Goal: Task Accomplishment & Management: Manage account settings

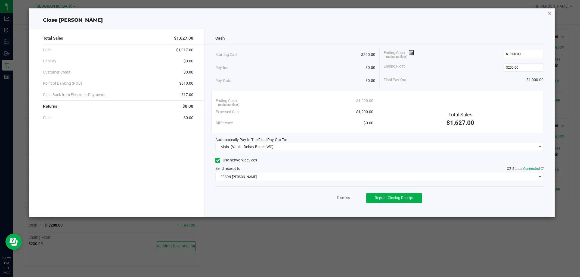
click at [548, 11] on icon "button" at bounding box center [549, 13] width 4 height 7
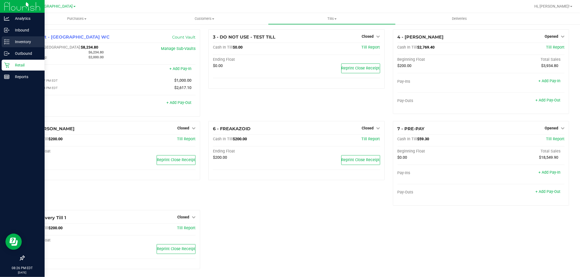
click at [16, 40] on p "Inventory" at bounding box center [26, 42] width 33 height 7
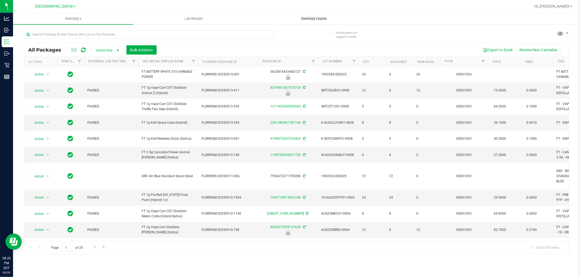
click at [298, 19] on span "Inventory Counts" at bounding box center [314, 18] width 40 height 5
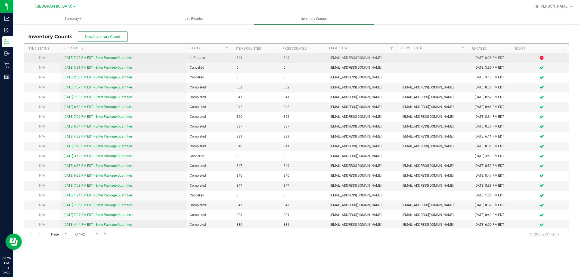
click at [114, 56] on link "[DATE] 7:23 PM EDT - Enter Package Quantities" at bounding box center [98, 58] width 69 height 4
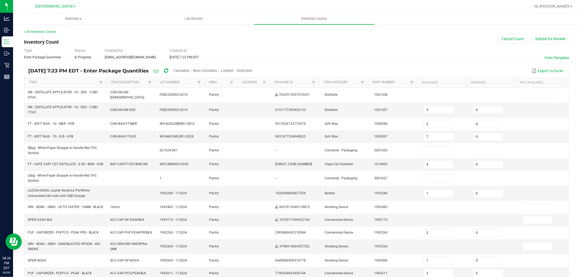
click at [189, 69] on span "Cannabis" at bounding box center [181, 70] width 16 height 4
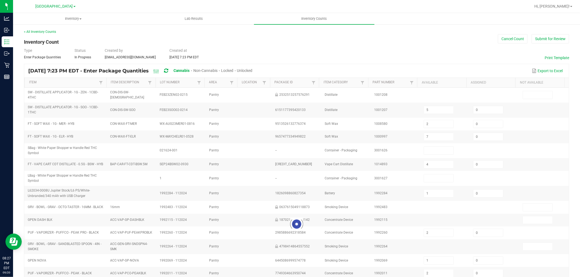
type input "4"
type input "1"
type input "4"
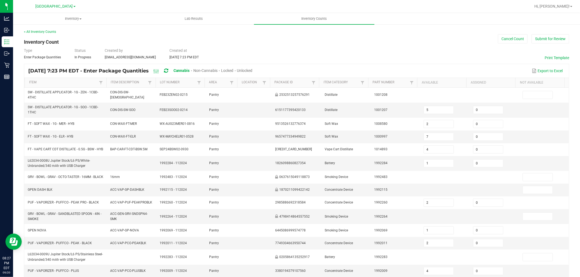
click at [252, 70] on span "Unlocked" at bounding box center [244, 70] width 15 height 4
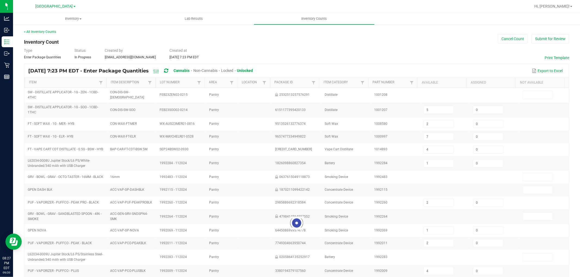
type input "2"
type input "7"
type input "4"
type input "1"
type input "2"
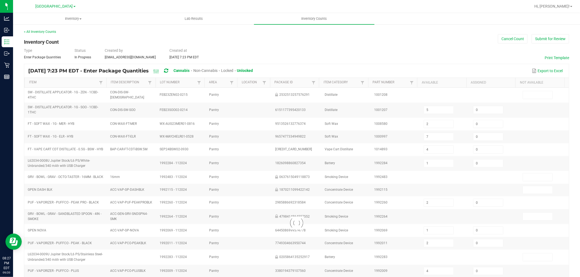
type input "5"
type input "35"
type input "4"
type input "3"
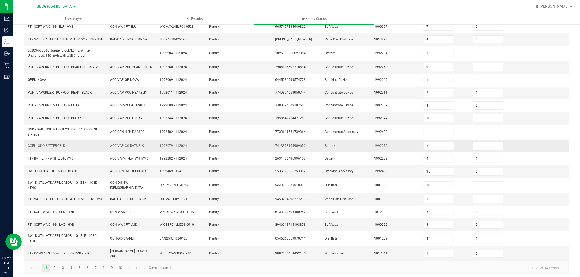
scroll to position [100, 0]
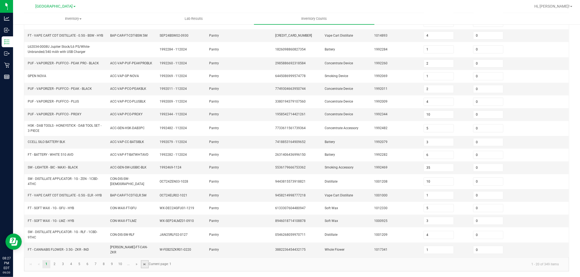
click at [144, 265] on span "Go to the last page" at bounding box center [145, 265] width 4 height 4
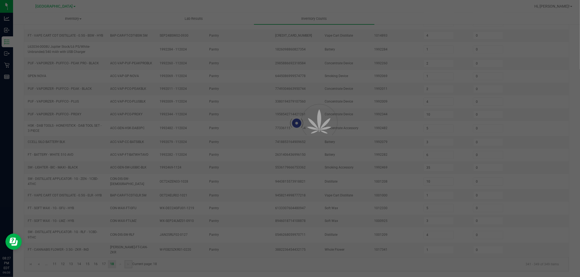
type input "9"
type input "19"
type input "8"
type input "12"
type input "5"
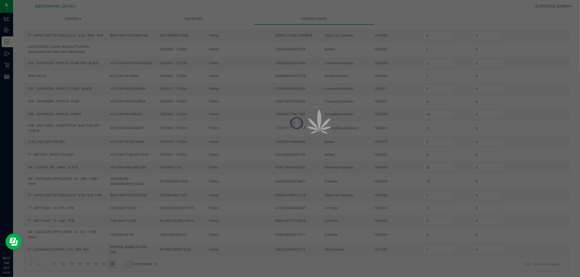
type input "18"
type input "14"
type input "18"
type input "4"
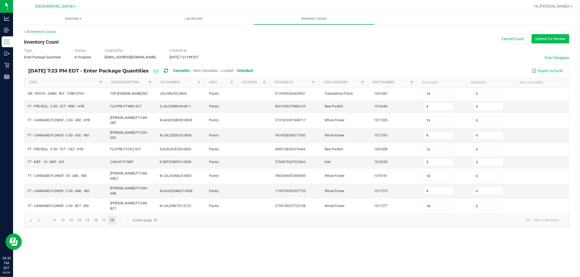
click at [553, 38] on button "Submit for Review" at bounding box center [550, 38] width 38 height 9
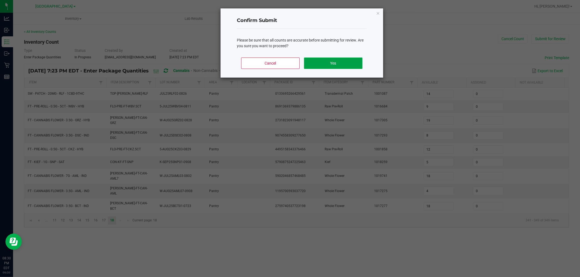
click at [339, 61] on button "Yes" at bounding box center [333, 63] width 58 height 11
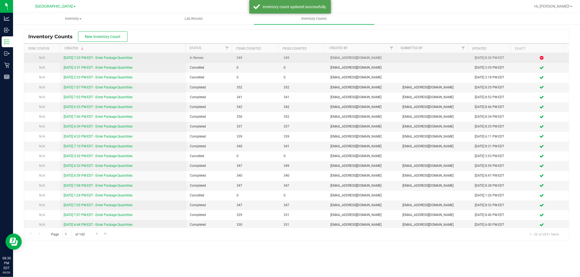
click at [121, 58] on link "[DATE] 7:23 PM EDT - Enter Package Quantities" at bounding box center [98, 58] width 69 height 4
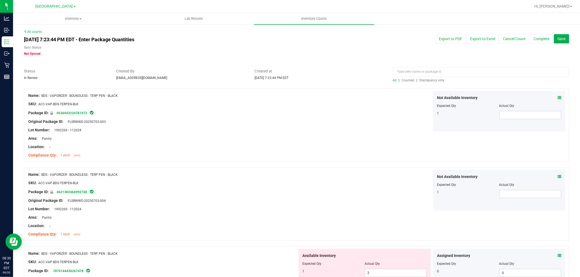
click at [435, 81] on span "Discrepancy only" at bounding box center [431, 81] width 25 height 4
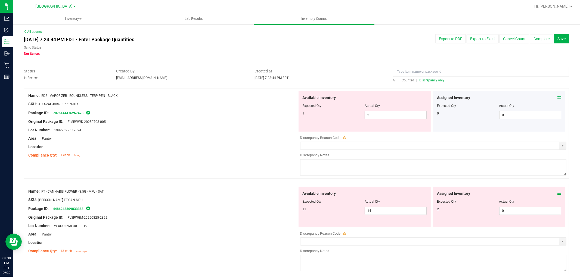
click at [557, 96] on icon at bounding box center [559, 98] width 4 height 4
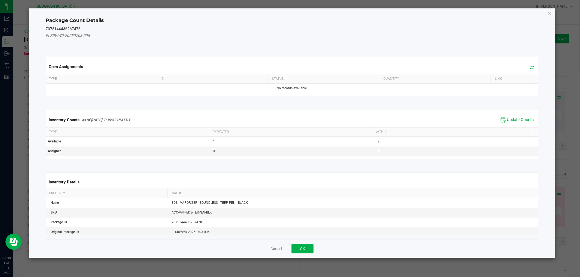
click at [521, 116] on span "Update Counts" at bounding box center [517, 120] width 36 height 8
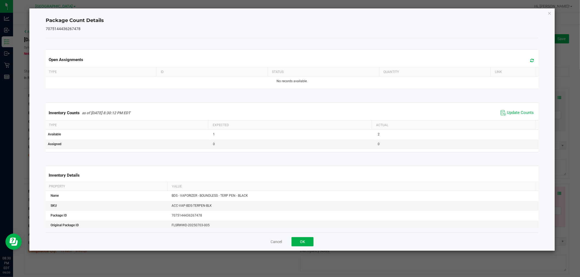
click at [291, 245] on div "Cancel OK" at bounding box center [292, 242] width 492 height 18
click at [302, 241] on button "OK" at bounding box center [302, 242] width 22 height 9
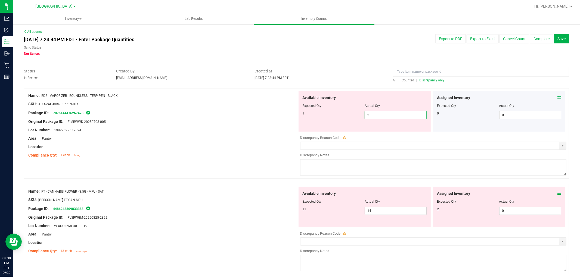
drag, startPoint x: 386, startPoint y: 113, endPoint x: 384, endPoint y: 115, distance: 3.3
click at [386, 114] on span "2 2" at bounding box center [395, 115] width 62 height 8
click at [361, 139] on div "Discrepancy Reason Code" at bounding box center [433, 137] width 266 height 5
click at [175, 142] on div at bounding box center [162, 143] width 269 height 3
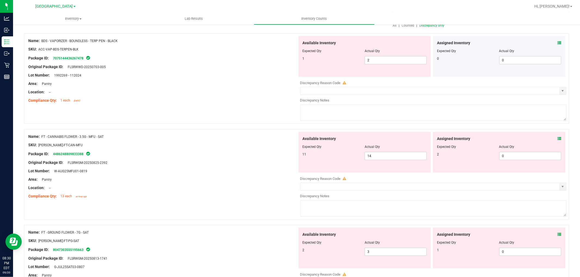
scroll to position [60, 0]
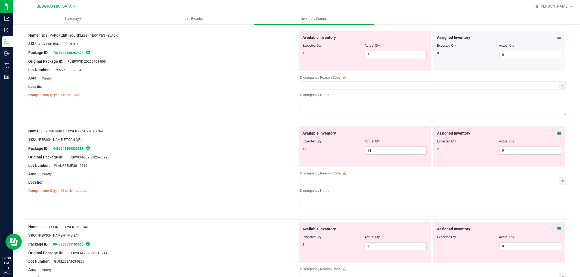
click at [557, 36] on icon at bounding box center [559, 38] width 4 height 4
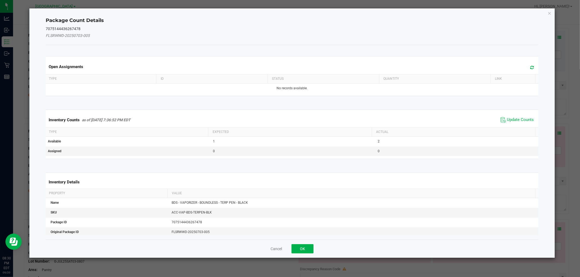
click at [513, 123] on span "Update Counts" at bounding box center [517, 120] width 36 height 8
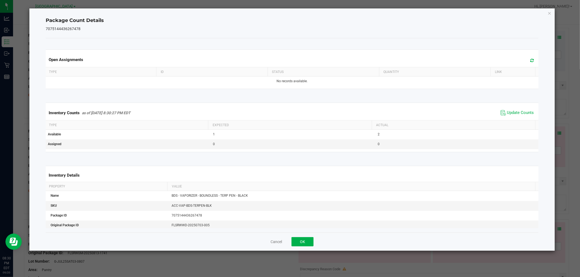
click at [513, 121] on th "Actual" at bounding box center [453, 125] width 163 height 9
click at [511, 110] on span "Update Counts" at bounding box center [517, 113] width 36 height 8
click at [511, 113] on span "Update Counts" at bounding box center [520, 112] width 27 height 5
click at [305, 241] on button "OK" at bounding box center [302, 242] width 22 height 9
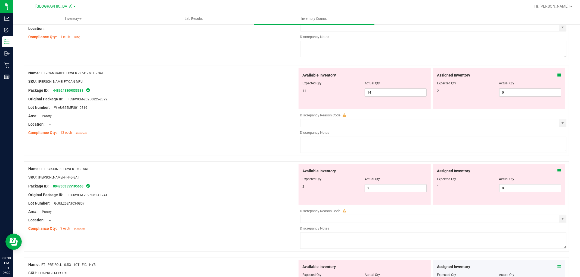
scroll to position [121, 0]
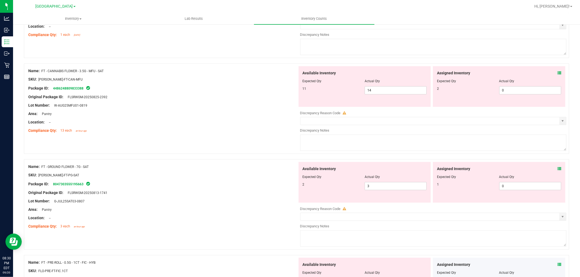
click at [557, 72] on icon at bounding box center [559, 73] width 4 height 4
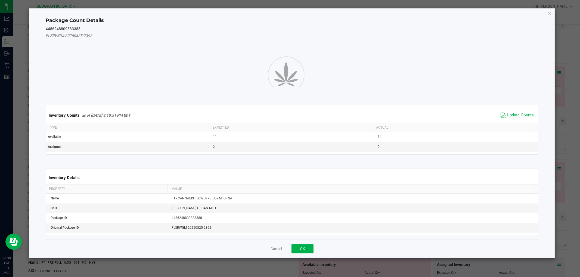
click at [511, 115] on div "Inventory Counts as of [DATE] 8:10:51 PM EDT Update Counts" at bounding box center [292, 115] width 494 height 15
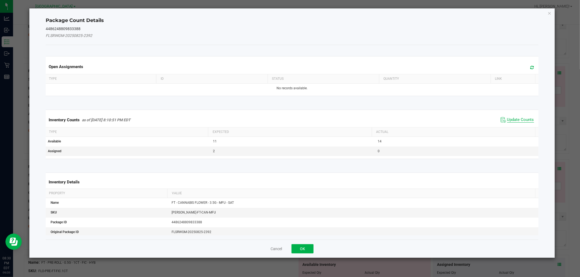
click at [508, 118] on span "Update Counts" at bounding box center [520, 119] width 27 height 5
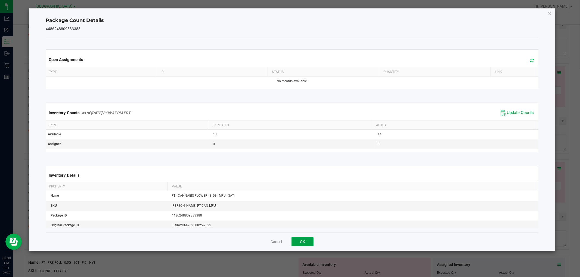
click at [304, 240] on button "OK" at bounding box center [302, 242] width 22 height 9
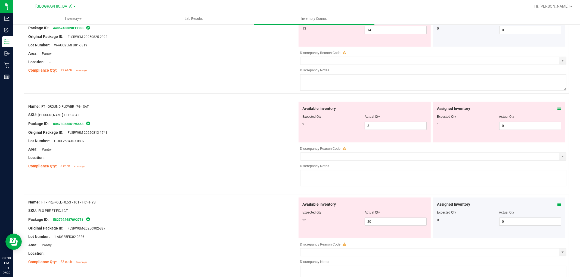
scroll to position [151, 0]
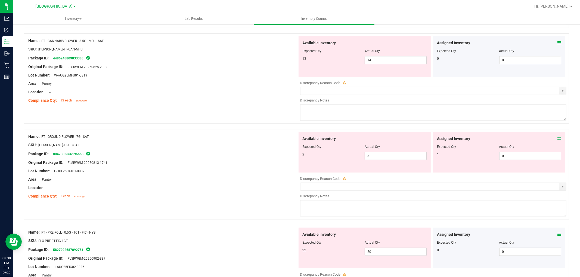
click at [557, 43] on icon at bounding box center [559, 43] width 4 height 4
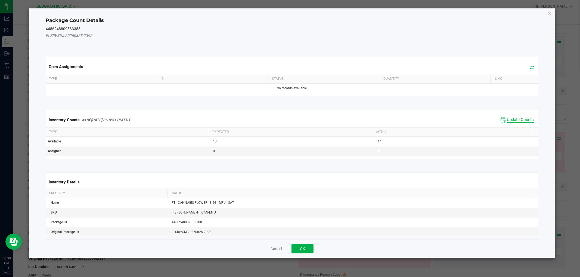
click at [518, 121] on span "Update Counts" at bounding box center [520, 119] width 27 height 5
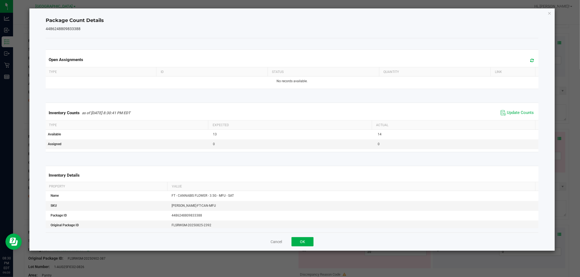
click at [315, 244] on div "Cancel OK" at bounding box center [292, 242] width 492 height 18
click at [310, 243] on button "OK" at bounding box center [302, 242] width 22 height 9
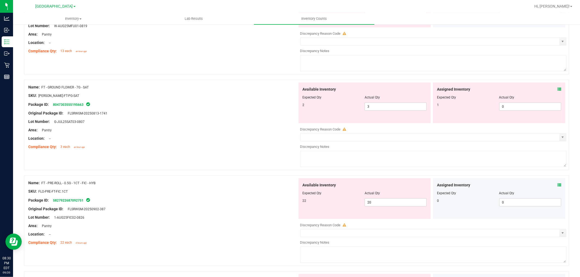
scroll to position [211, 0]
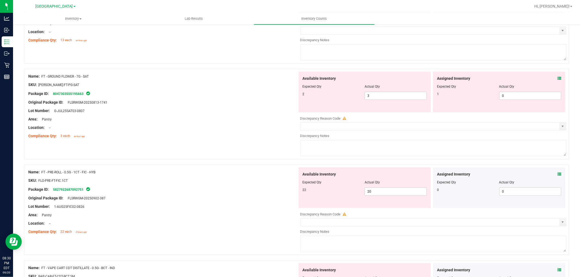
click at [557, 80] on icon at bounding box center [559, 79] width 4 height 4
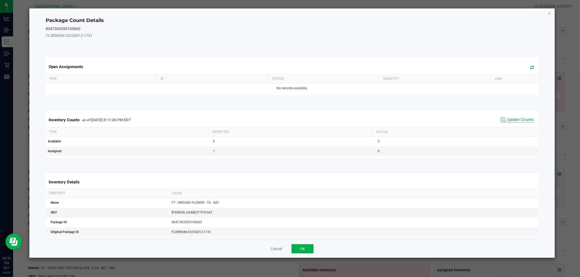
click at [516, 118] on span "Update Counts" at bounding box center [520, 119] width 27 height 5
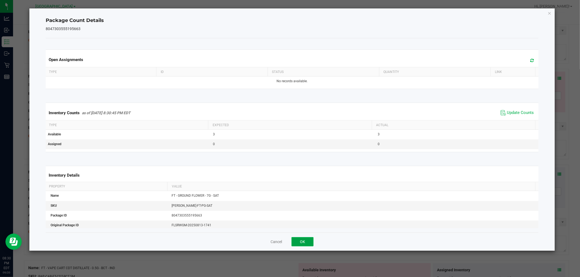
click at [309, 240] on button "OK" at bounding box center [302, 242] width 22 height 9
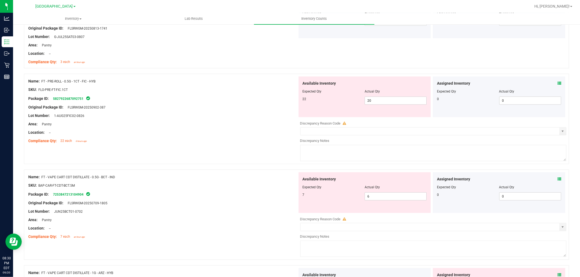
scroll to position [302, 0]
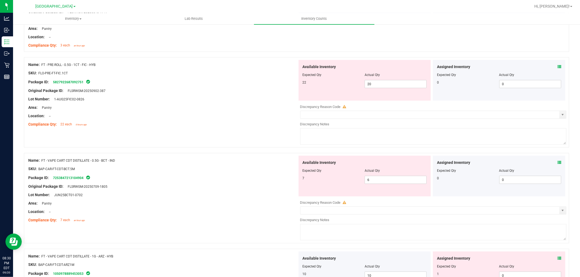
click at [557, 67] on icon at bounding box center [559, 67] width 4 height 4
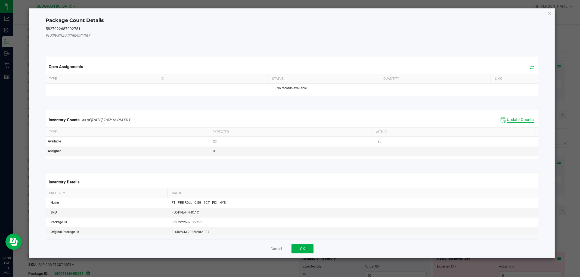
click at [510, 121] on span "Update Counts" at bounding box center [520, 119] width 27 height 5
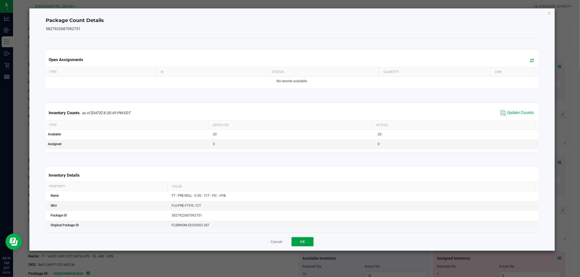
click at [305, 241] on button "OK" at bounding box center [302, 242] width 22 height 9
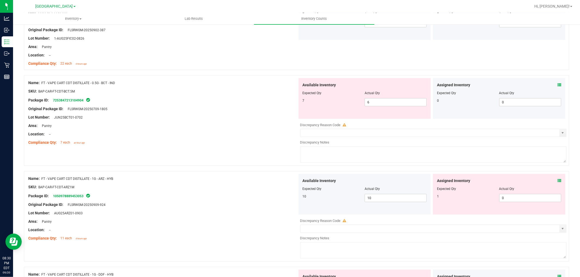
scroll to position [392, 0]
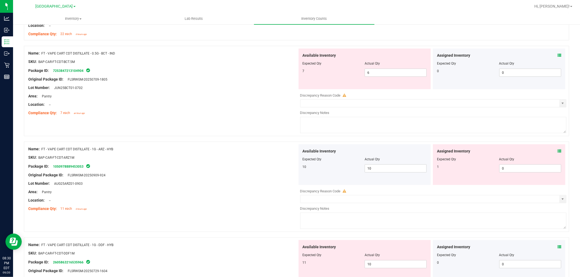
click at [551, 54] on div "Assigned Inventory" at bounding box center [499, 56] width 124 height 6
click at [557, 54] on icon at bounding box center [559, 56] width 4 height 4
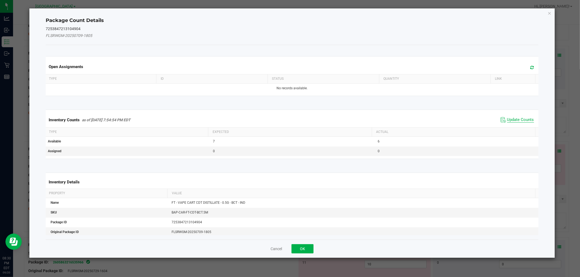
click at [508, 120] on span "Update Counts" at bounding box center [520, 119] width 27 height 5
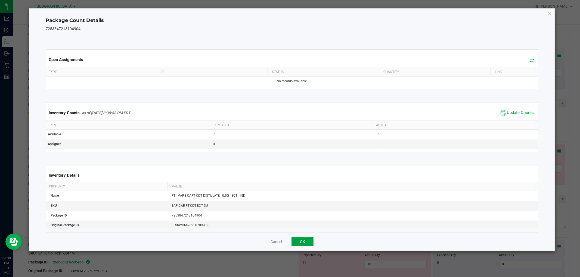
click at [308, 243] on button "OK" at bounding box center [302, 242] width 22 height 9
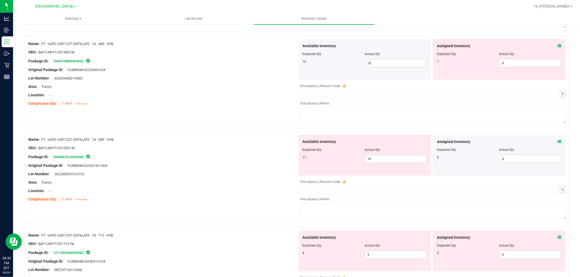
scroll to position [483, 0]
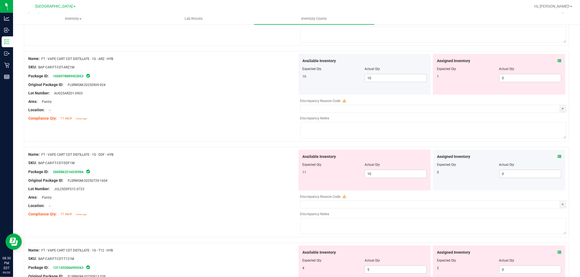
drag, startPoint x: 553, startPoint y: 56, endPoint x: 552, endPoint y: 59, distance: 3.3
click at [553, 56] on div "Assigned Inventory Expected Qty Actual Qty 1 0 0" at bounding box center [499, 74] width 132 height 41
click at [552, 61] on div "Assigned Inventory" at bounding box center [499, 61] width 124 height 6
click at [557, 61] on icon at bounding box center [559, 61] width 4 height 4
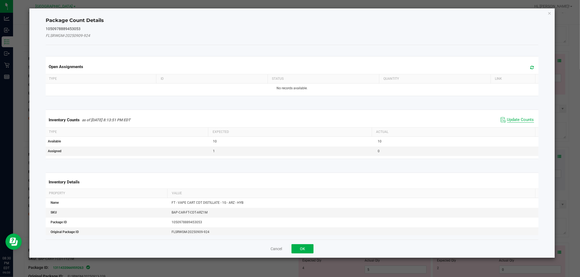
click at [516, 121] on span "Update Counts" at bounding box center [520, 119] width 27 height 5
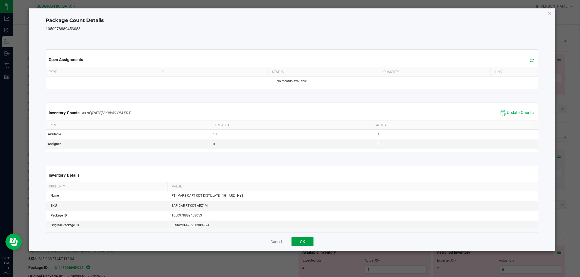
click at [311, 241] on button "OK" at bounding box center [302, 242] width 22 height 9
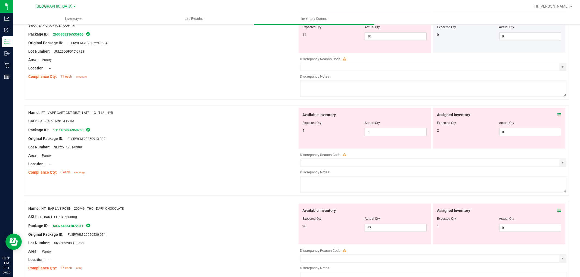
scroll to position [544, 0]
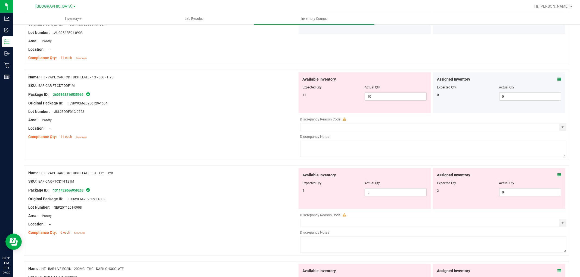
click at [557, 81] on icon at bounding box center [559, 79] width 4 height 4
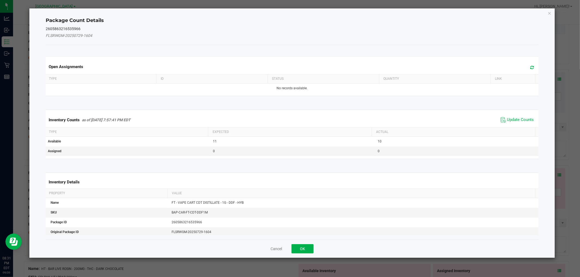
click at [521, 116] on span "Update Counts" at bounding box center [517, 120] width 36 height 8
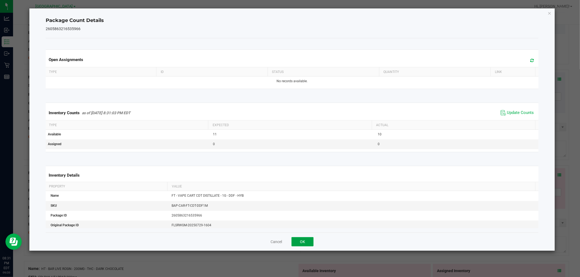
drag, startPoint x: 307, startPoint y: 240, endPoint x: 308, endPoint y: 237, distance: 3.0
click at [307, 238] on button "OK" at bounding box center [302, 242] width 22 height 9
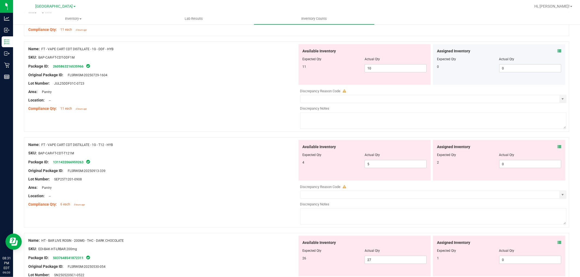
scroll to position [664, 0]
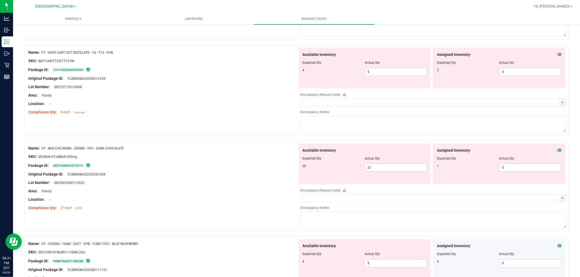
click at [557, 57] on icon at bounding box center [559, 55] width 4 height 4
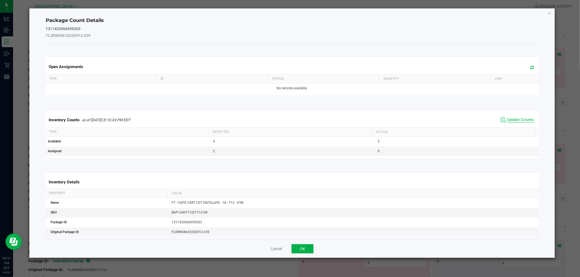
click at [519, 118] on span "Update Counts" at bounding box center [520, 119] width 27 height 5
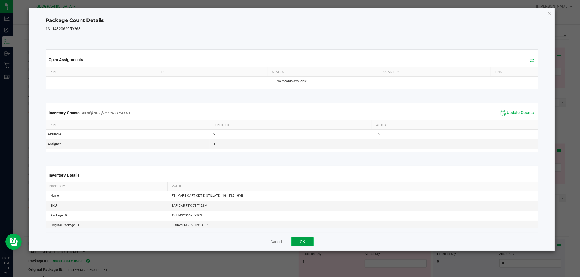
click at [309, 242] on button "OK" at bounding box center [302, 242] width 22 height 9
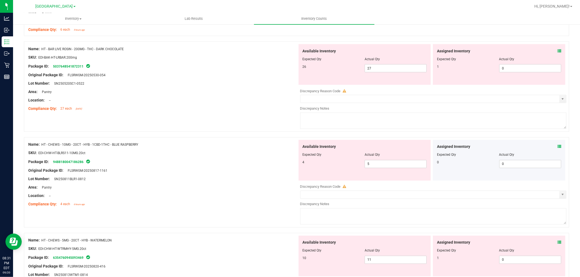
scroll to position [755, 0]
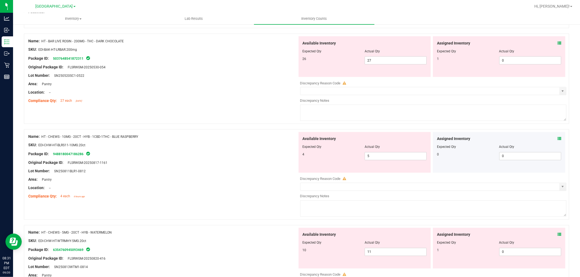
click at [557, 43] on icon at bounding box center [559, 43] width 4 height 4
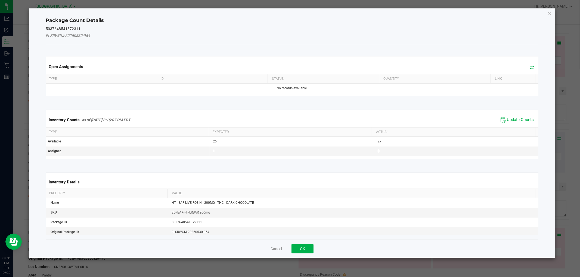
click at [503, 116] on span "Update Counts" at bounding box center [517, 120] width 36 height 8
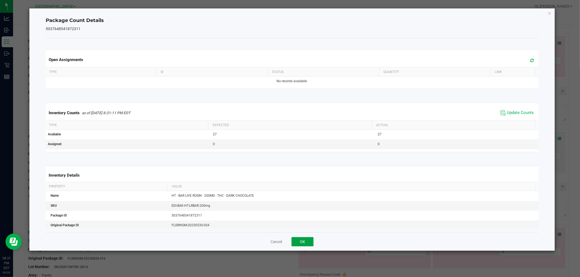
click at [305, 242] on button "OK" at bounding box center [302, 242] width 22 height 9
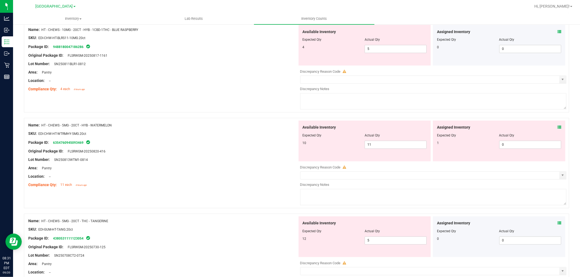
scroll to position [845, 0]
click at [557, 33] on icon at bounding box center [559, 32] width 4 height 4
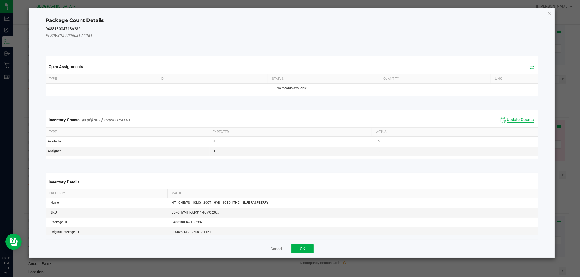
click at [515, 123] on span "Update Counts" at bounding box center [520, 119] width 27 height 5
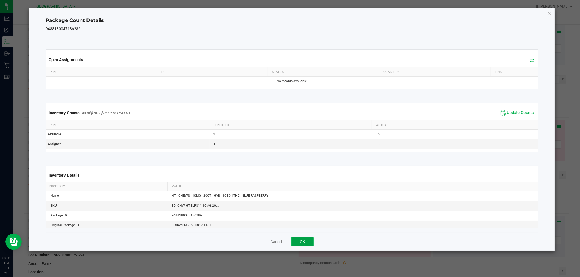
click at [308, 238] on button "OK" at bounding box center [302, 242] width 22 height 9
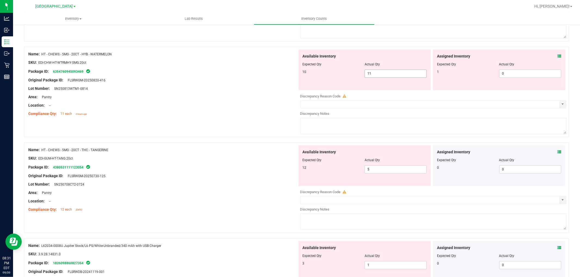
scroll to position [906, 0]
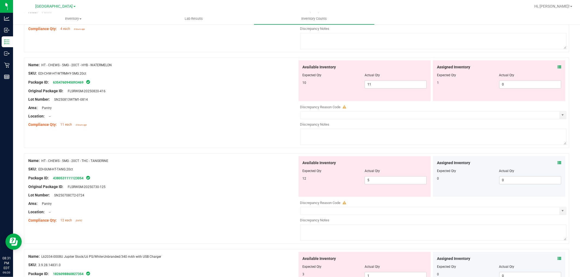
click at [557, 67] on span at bounding box center [559, 67] width 4 height 6
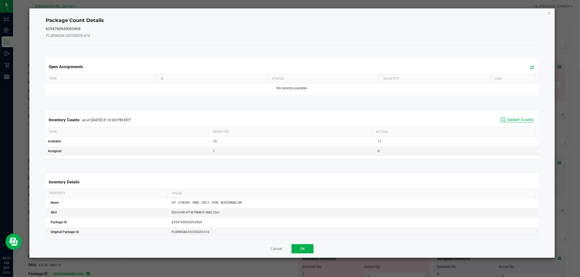
drag, startPoint x: 514, startPoint y: 121, endPoint x: 509, endPoint y: 121, distance: 5.7
click at [514, 121] on span "Update Counts" at bounding box center [520, 119] width 27 height 5
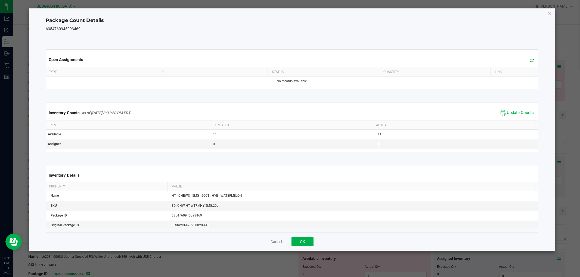
click at [299, 237] on div "Cancel OK" at bounding box center [292, 242] width 492 height 18
click at [301, 241] on button "OK" at bounding box center [302, 242] width 22 height 9
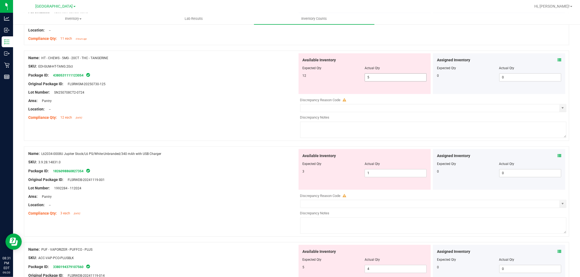
scroll to position [996, 0]
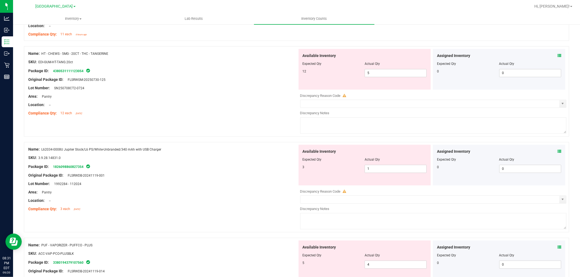
click at [557, 57] on icon at bounding box center [559, 56] width 4 height 4
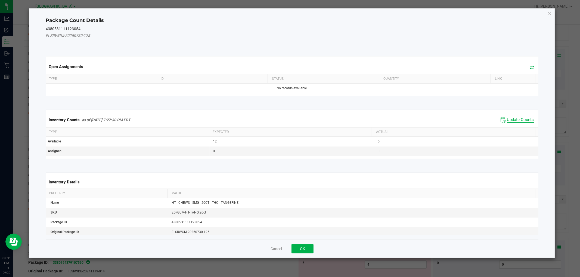
click at [508, 122] on span "Update Counts" at bounding box center [520, 119] width 27 height 5
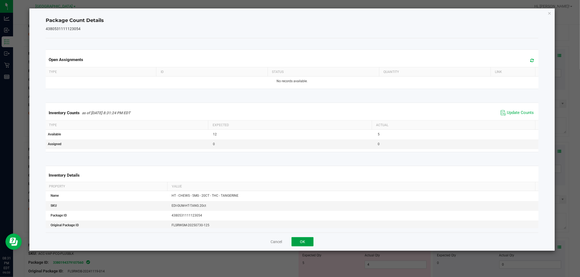
click at [308, 238] on button "OK" at bounding box center [302, 242] width 22 height 9
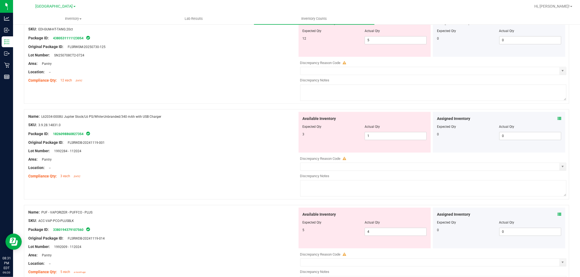
scroll to position [1026, 0]
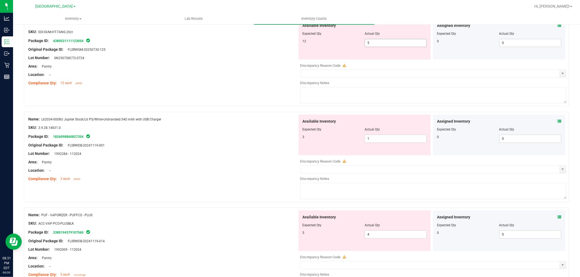
click at [376, 45] on span "5 5" at bounding box center [395, 43] width 62 height 8
type input "12"
drag, startPoint x: 251, startPoint y: 69, endPoint x: 266, endPoint y: 66, distance: 14.7
click at [252, 69] on div "Area: Pantry" at bounding box center [162, 67] width 269 height 6
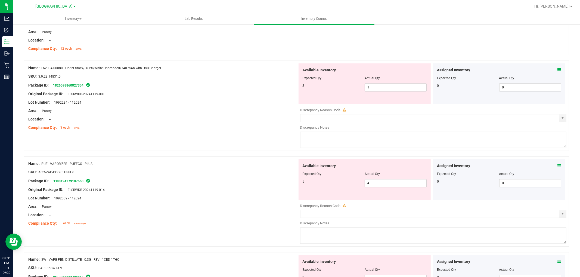
scroll to position [1057, 0]
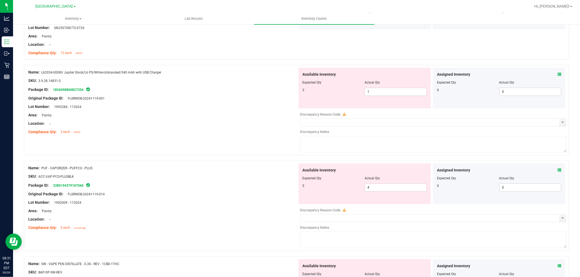
click at [557, 74] on span at bounding box center [559, 75] width 4 height 6
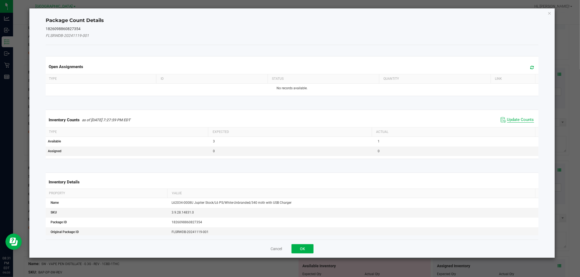
click at [510, 120] on span "Update Counts" at bounding box center [520, 119] width 27 height 5
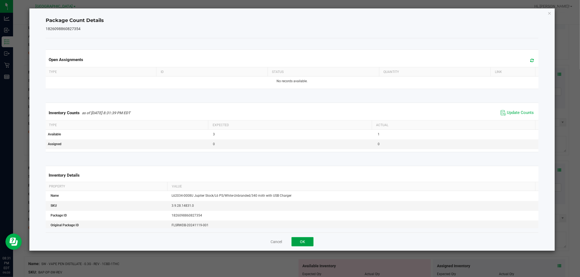
click at [313, 244] on button "OK" at bounding box center [302, 242] width 22 height 9
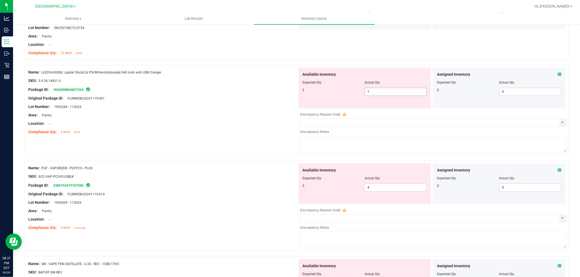
click at [386, 92] on span "1 1" at bounding box center [395, 92] width 62 height 8
type input "3"
click at [276, 104] on div at bounding box center [162, 102] width 269 height 3
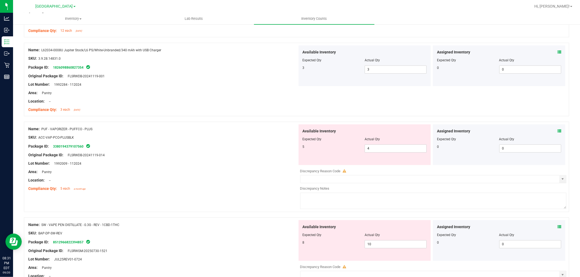
scroll to position [1136, 0]
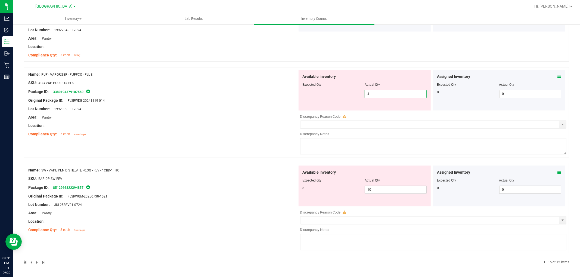
click at [410, 91] on span "4 4" at bounding box center [395, 94] width 62 height 8
click at [385, 105] on div "Available Inventory Expected Qty Actual Qty 5 4 4" at bounding box center [364, 90] width 132 height 41
click at [406, 93] on span "4 4" at bounding box center [395, 94] width 62 height 8
type input "5"
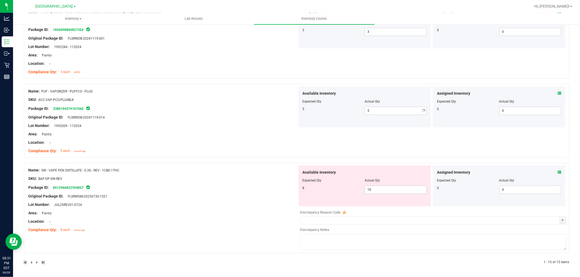
drag, startPoint x: 209, startPoint y: 123, endPoint x: 239, endPoint y: 101, distance: 37.6
click at [211, 123] on div "Name: PUF - VAPORIZER - PUFFCO - PLUS SKU: ACC-VAP-PCO-PLUSBLK Package ID: 3380…" at bounding box center [162, 121] width 269 height 69
click at [557, 173] on icon at bounding box center [559, 173] width 4 height 4
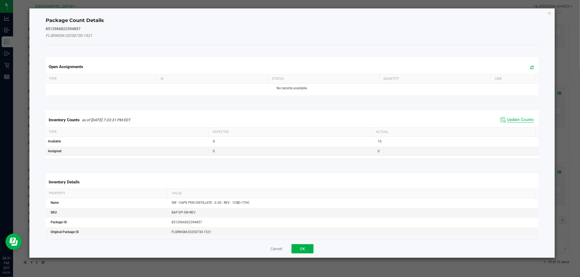
click at [507, 120] on span "Update Counts" at bounding box center [520, 119] width 27 height 5
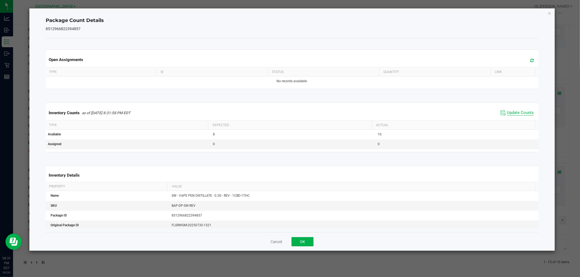
click at [507, 113] on span "Update Counts" at bounding box center [520, 112] width 27 height 5
click at [508, 111] on span "Update Counts" at bounding box center [520, 112] width 27 height 5
click at [302, 248] on div "Cancel OK" at bounding box center [292, 242] width 492 height 18
click at [308, 241] on button "OK" at bounding box center [302, 242] width 22 height 9
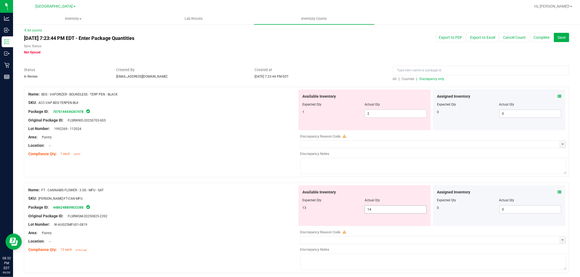
scroll to position [0, 0]
click at [433, 80] on span "Discrepancy only" at bounding box center [431, 81] width 25 height 4
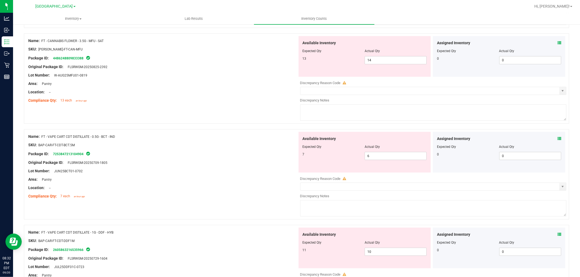
scroll to position [30, 0]
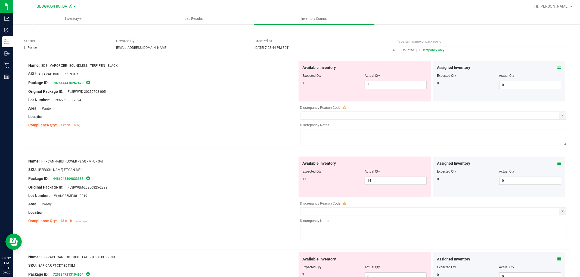
click at [557, 66] on icon at bounding box center [559, 68] width 4 height 4
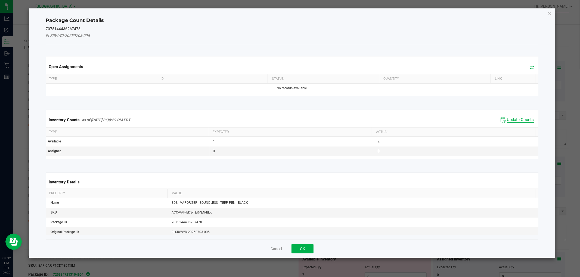
click at [507, 119] on span "Update Counts" at bounding box center [520, 119] width 27 height 5
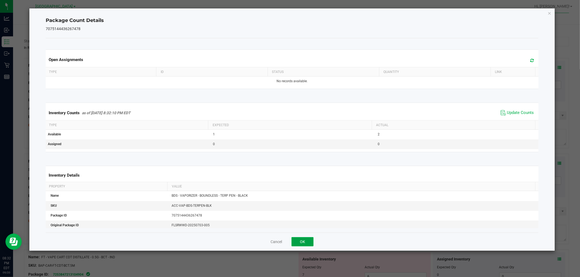
click at [300, 238] on button "OK" at bounding box center [302, 242] width 22 height 9
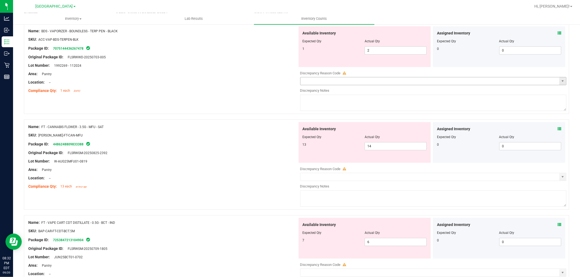
scroll to position [0, 0]
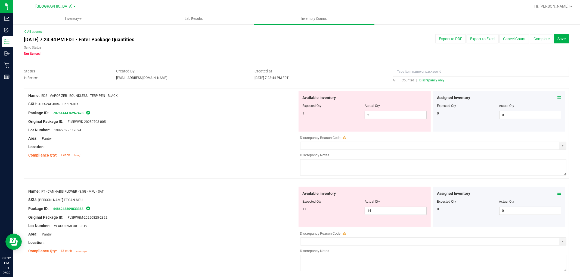
click at [552, 97] on div "Assigned Inventory" at bounding box center [499, 98] width 124 height 6
click at [557, 96] on icon at bounding box center [559, 98] width 4 height 4
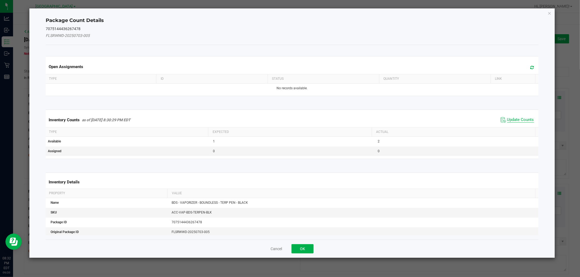
click at [509, 121] on span "Update Counts" at bounding box center [520, 119] width 27 height 5
click at [509, 127] on th "Actual" at bounding box center [453, 131] width 163 height 9
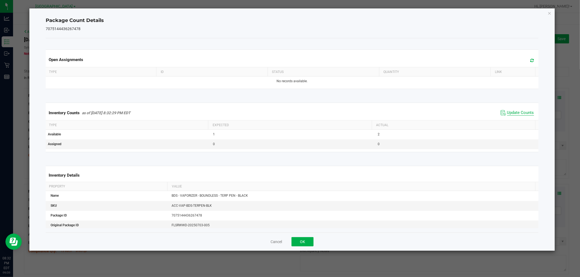
click at [512, 114] on span "Update Counts" at bounding box center [520, 112] width 27 height 5
click at [308, 235] on div "Cancel OK" at bounding box center [292, 242] width 492 height 18
click at [307, 238] on button "OK" at bounding box center [302, 242] width 22 height 9
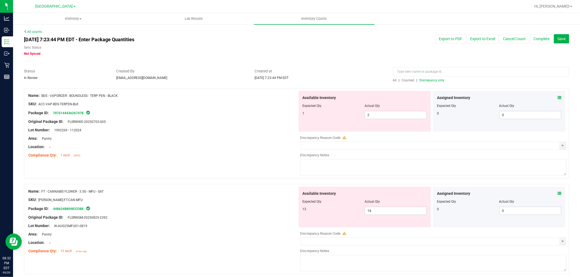
drag, startPoint x: 313, startPoint y: 111, endPoint x: 289, endPoint y: 111, distance: 23.6
click at [289, 111] on div "Name: BDS - VAPORIZER - BOUNDLESS - TERP PEN - BLACK SKU: ACC-VAP-BDS-TERPEN-BL…" at bounding box center [296, 133] width 545 height 90
click at [314, 117] on div "1 2 2" at bounding box center [364, 115] width 124 height 8
drag, startPoint x: 368, startPoint y: 116, endPoint x: 357, endPoint y: 116, distance: 11.7
click at [357, 116] on div "1 2 2" at bounding box center [364, 115] width 124 height 8
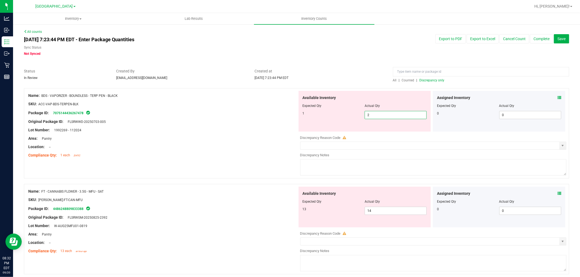
click at [345, 114] on div "1" at bounding box center [333, 113] width 62 height 5
click at [379, 116] on span "2 2" at bounding box center [395, 115] width 62 height 8
type input "1"
click at [242, 147] on div "Location: --" at bounding box center [162, 147] width 269 height 6
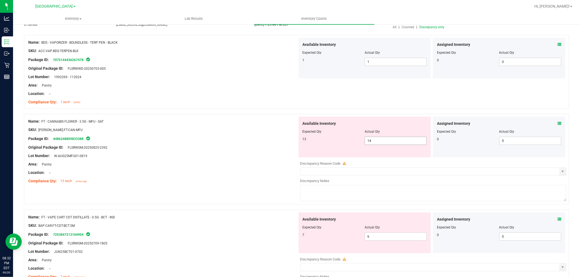
scroll to position [60, 0]
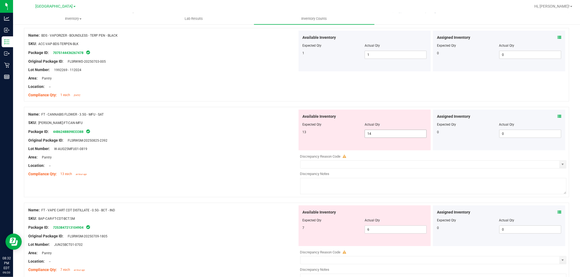
click at [392, 134] on span "14 14" at bounding box center [395, 134] width 62 height 8
type input "1"
type input "13"
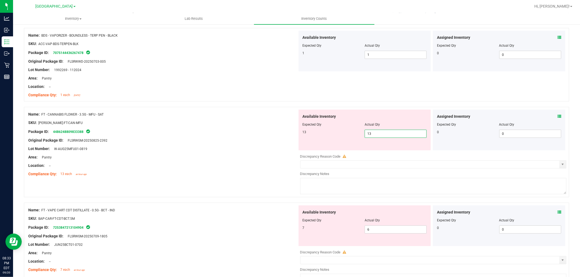
click at [225, 139] on div "Original Package ID: FLSRWGM-20250825-2392" at bounding box center [162, 141] width 269 height 6
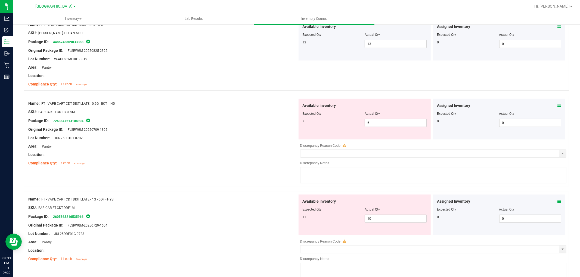
scroll to position [181, 0]
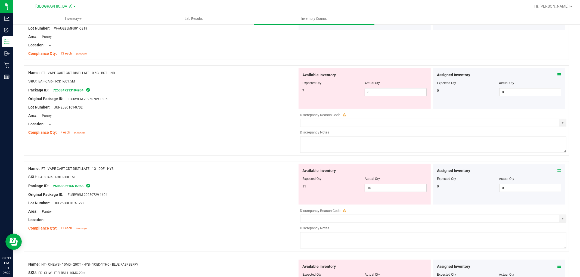
click at [557, 75] on icon at bounding box center [559, 75] width 4 height 4
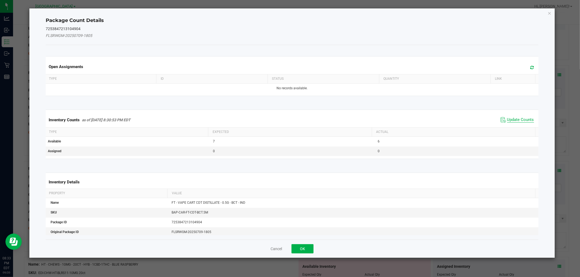
click at [507, 123] on span "Update Counts" at bounding box center [520, 119] width 27 height 5
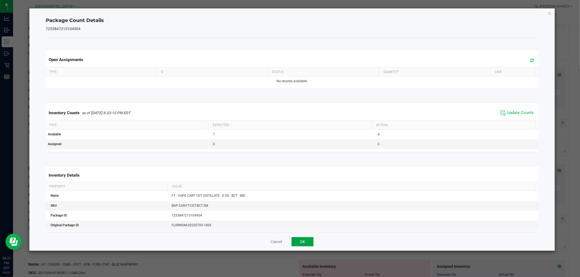
click at [306, 243] on button "OK" at bounding box center [302, 242] width 22 height 9
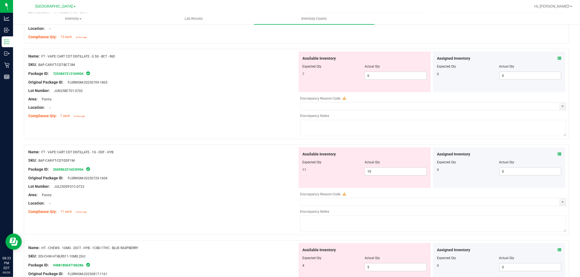
scroll to position [211, 0]
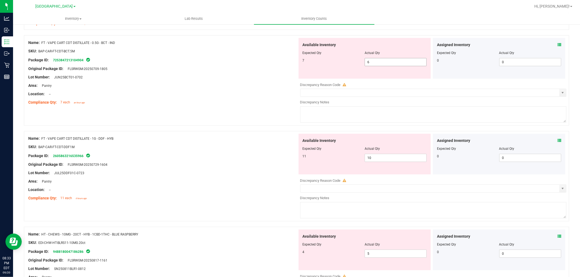
click at [382, 62] on span "6 6" at bounding box center [395, 62] width 62 height 8
type input "7"
click at [235, 98] on div at bounding box center [162, 98] width 269 height 3
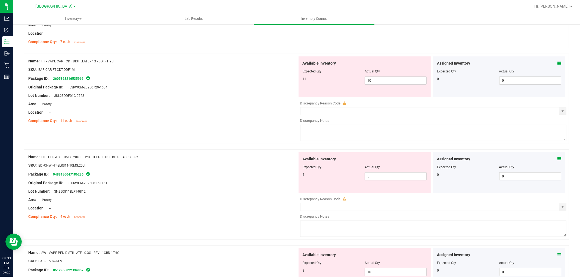
scroll to position [302, 0]
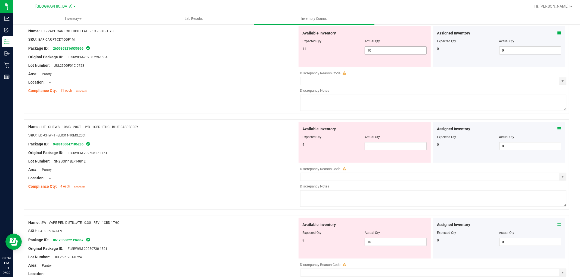
drag, startPoint x: 381, startPoint y: 48, endPoint x: 382, endPoint y: 45, distance: 3.1
click at [380, 48] on span "10 10" at bounding box center [395, 50] width 62 height 8
type input "11"
click at [275, 73] on div "Area: Pantry" at bounding box center [162, 74] width 269 height 6
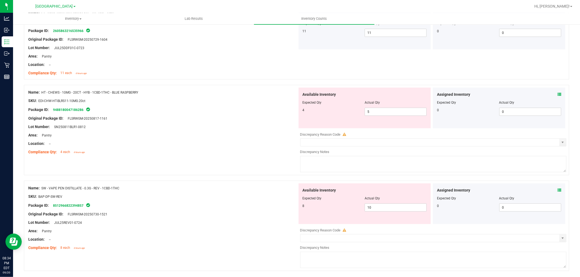
scroll to position [338, 0]
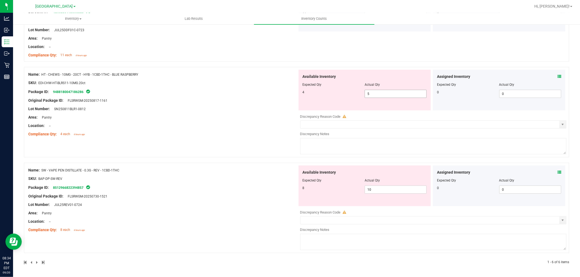
click at [381, 96] on span "5 5" at bounding box center [395, 94] width 62 height 8
type input "4"
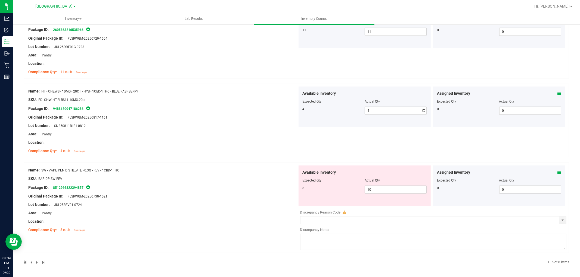
click at [284, 103] on div "Name: HT - CHEWS - 10MG - 20CT - HYB - 1CBD-1THC - BLUE RASPBERRY SKU: EDI-CHW-…" at bounding box center [162, 121] width 269 height 69
click at [389, 193] on span "10 10" at bounding box center [395, 190] width 62 height 8
type input "1"
type input "8"
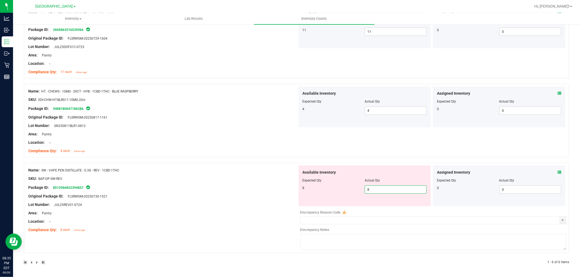
type input "8"
click at [243, 207] on div "Name: SW - VAPE PEN DISTILLATE - 0.3G - REV - 1CBD-1THC SKU: BAP-DP-SW-REV Pack…" at bounding box center [162, 200] width 269 height 69
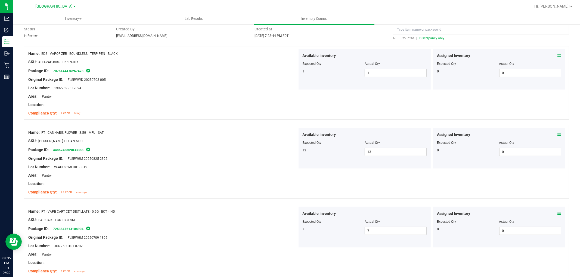
scroll to position [0, 0]
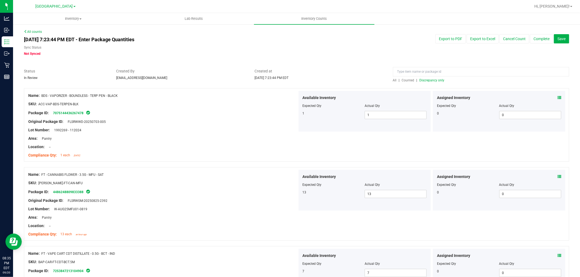
click at [427, 77] on div at bounding box center [481, 73] width 176 height 10
click at [427, 80] on span "Discrepancy only" at bounding box center [431, 81] width 25 height 4
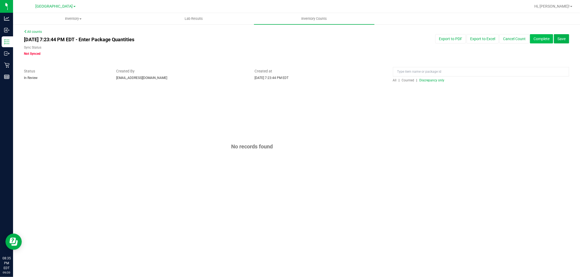
click at [542, 38] on button "Complete" at bounding box center [541, 38] width 23 height 9
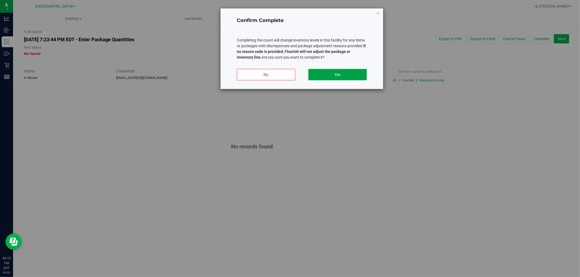
click at [354, 76] on button "Yes" at bounding box center [337, 74] width 58 height 11
